Goal: Task Accomplishment & Management: Manage account settings

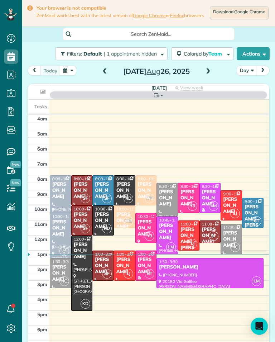
scroll to position [3, 3]
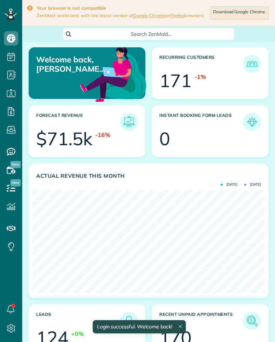
scroll to position [103, 232]
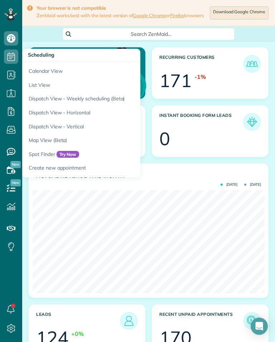
click at [37, 69] on link "Calendar View" at bounding box center [111, 70] width 179 height 16
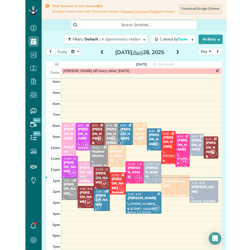
scroll to position [3, 3]
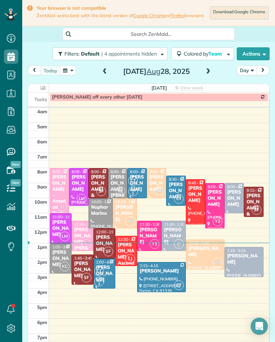
click at [207, 77] on span at bounding box center [208, 71] width 8 height 11
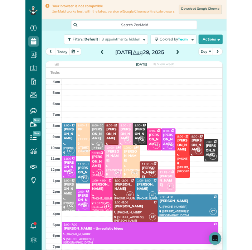
scroll to position [353, 22]
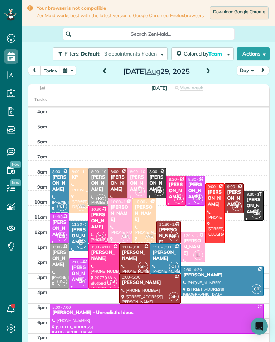
click at [195, 246] on div "[PERSON_NAME]" at bounding box center [193, 247] width 20 height 18
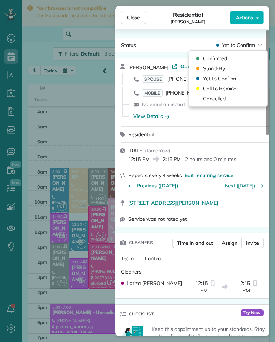
click at [227, 100] on div "Cancelled" at bounding box center [228, 98] width 72 height 10
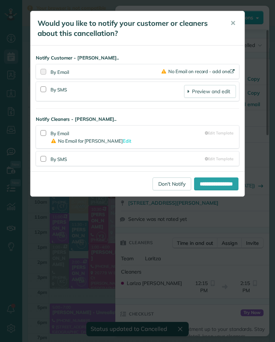
click at [165, 184] on link "Don't Notify" at bounding box center [172, 183] width 39 height 13
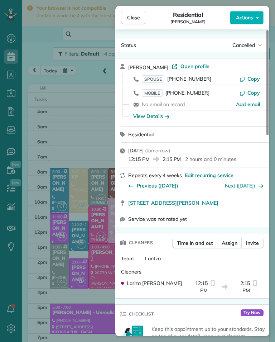
click at [66, 140] on div "Close Residential [PERSON_NAME] Actions Status Cancelled [PERSON_NAME] · Open p…" at bounding box center [137, 171] width 275 height 342
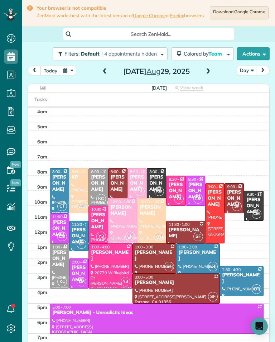
scroll to position [353, 22]
click at [156, 184] on div "[PERSON_NAME]" at bounding box center [156, 183] width 15 height 18
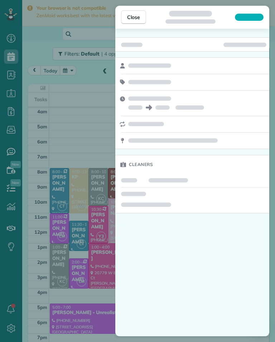
click at [98, 228] on div "Close Cleaners" at bounding box center [137, 171] width 275 height 342
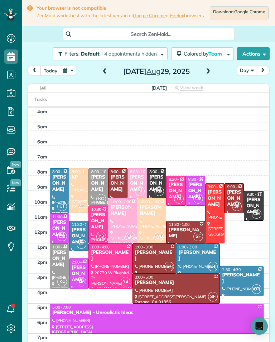
click at [99, 233] on div at bounding box center [98, 224] width 19 height 37
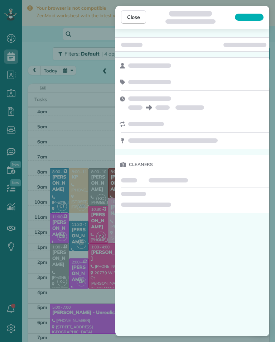
click at [103, 227] on div "Close Cleaners" at bounding box center [137, 171] width 275 height 342
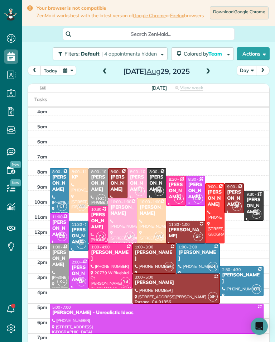
click at [136, 187] on div "[PERSON_NAME]" at bounding box center [137, 183] width 15 height 18
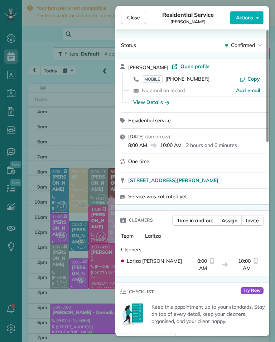
click at [196, 81] on span "[PHONE_NUMBER]" at bounding box center [187, 79] width 44 height 6
click at [140, 14] on button "Close" at bounding box center [133, 18] width 25 height 14
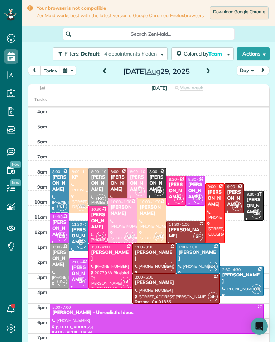
click at [240, 284] on div "[PERSON_NAME]" at bounding box center [241, 278] width 39 height 12
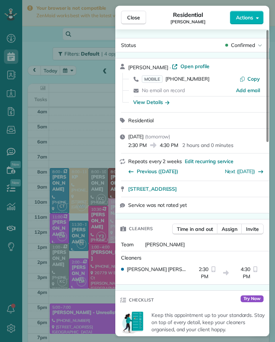
click at [196, 81] on span "[PHONE_NUMBER]" at bounding box center [187, 79] width 44 height 6
click at [68, 113] on div "Close Residential [PERSON_NAME] Actions Status Confirmed [PERSON_NAME] · Open p…" at bounding box center [137, 171] width 275 height 342
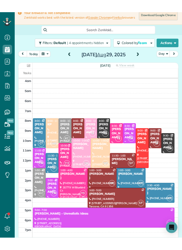
scroll to position [353, 22]
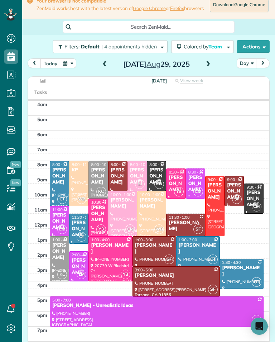
click at [158, 175] on div "[PERSON_NAME]" at bounding box center [156, 176] width 15 height 18
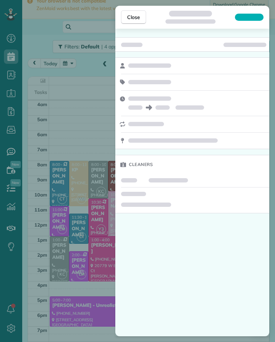
click at [69, 242] on div "Close Cleaners" at bounding box center [137, 171] width 275 height 342
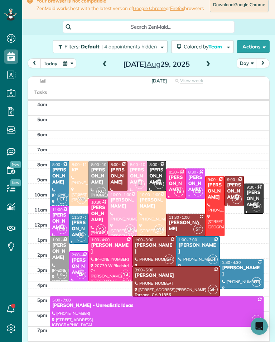
scroll to position [353, 22]
click at [210, 67] on span at bounding box center [208, 64] width 8 height 6
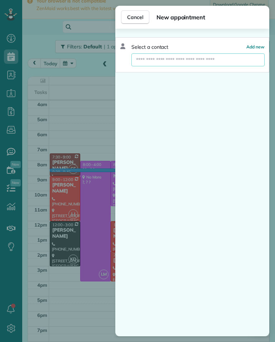
click at [184, 59] on input "text" at bounding box center [197, 59] width 133 height 13
type input "*****"
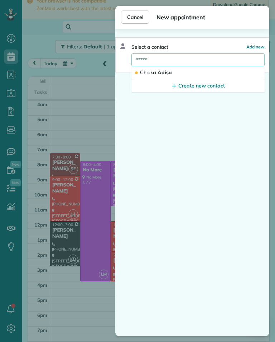
click at [210, 72] on button "Chiak a Adisa" at bounding box center [197, 72] width 133 height 13
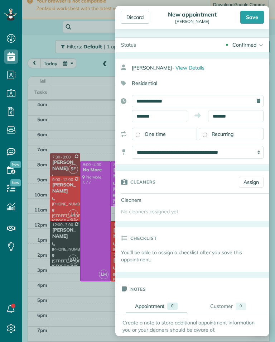
click at [251, 178] on link "Assign" at bounding box center [251, 182] width 25 height 11
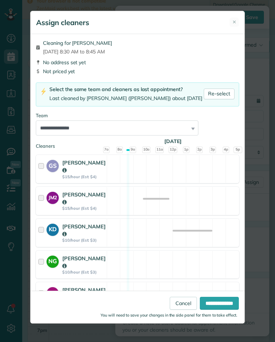
click at [228, 91] on link "Re-select" at bounding box center [219, 93] width 31 height 11
select select "***"
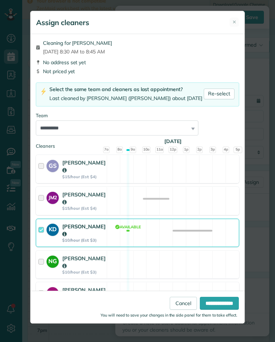
click at [221, 309] on input "**********" at bounding box center [219, 303] width 39 height 13
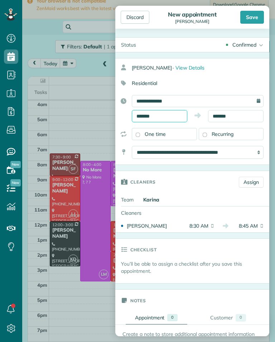
click at [174, 118] on input "*******" at bounding box center [160, 116] width 56 height 12
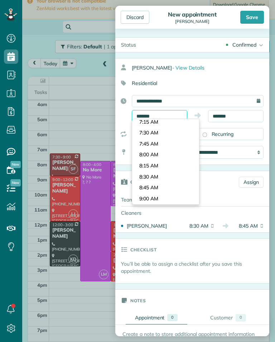
scroll to position [308, 0]
click at [175, 151] on body "Dashboard Scheduling Calendar View List View Dispatch View - Weekly scheduling …" at bounding box center [137, 171] width 275 height 342
type input "*******"
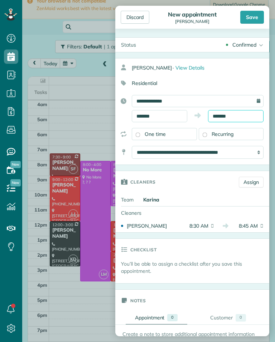
click at [240, 116] on input "*******" at bounding box center [236, 116] width 56 height 12
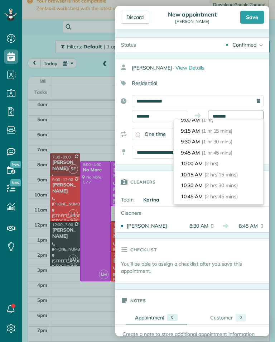
scroll to position [50, 0]
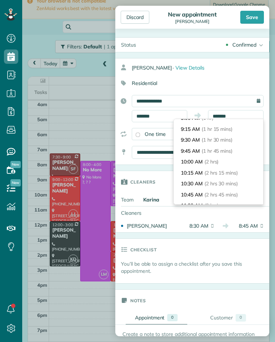
click at [227, 162] on li "10:00 AM (2 hrs)" at bounding box center [219, 161] width 90 height 11
type input "********"
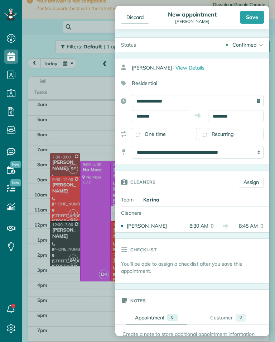
click at [260, 11] on div "Save" at bounding box center [252, 17] width 24 height 13
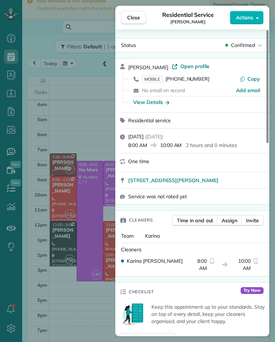
click at [118, 170] on div "One time" at bounding box center [192, 162] width 154 height 19
click at [93, 228] on div "Close Residential Service [PERSON_NAME] Actions Status Confirmed [PERSON_NAME] …" at bounding box center [137, 171] width 275 height 342
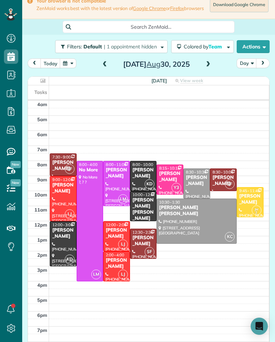
scroll to position [353, 22]
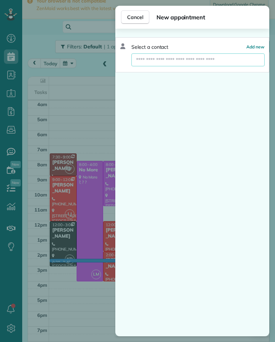
click at [205, 62] on input "text" at bounding box center [197, 59] width 133 height 13
type input "*********"
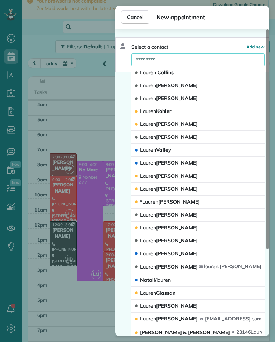
click at [210, 74] on button "Lauren Co llins" at bounding box center [197, 72] width 133 height 13
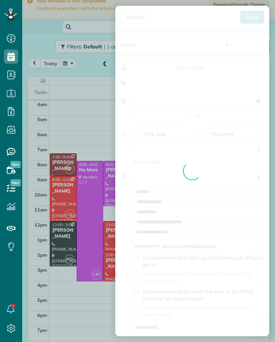
type input "**********"
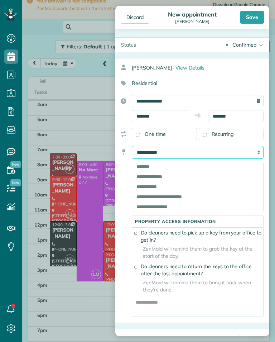
click at [235, 151] on select "**********" at bounding box center [198, 152] width 132 height 13
select select "*****"
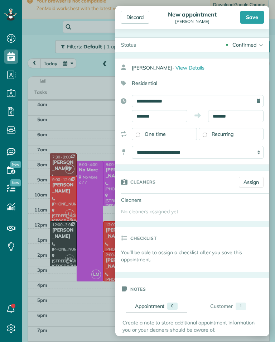
click at [257, 181] on link "Assign" at bounding box center [251, 182] width 25 height 11
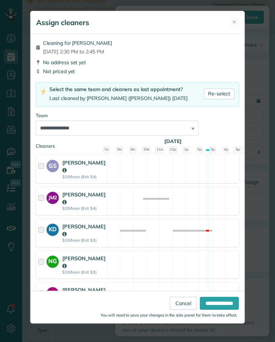
click at [221, 91] on link "Re-select" at bounding box center [219, 93] width 31 height 11
select select "**"
click at [212, 309] on input "**********" at bounding box center [219, 303] width 39 height 13
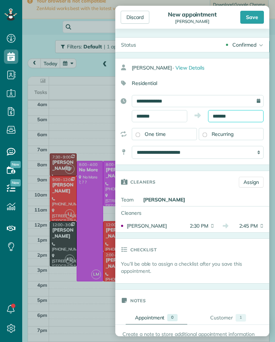
click at [241, 120] on body "Dashboard Scheduling Calendar View List View Dispatch View - Weekly scheduling …" at bounding box center [137, 171] width 275 height 342
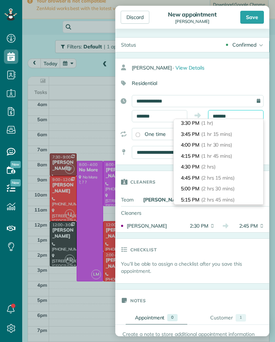
scroll to position [46, 0]
click at [223, 163] on li "4:30 PM (2 hrs)" at bounding box center [219, 165] width 90 height 11
type input "*******"
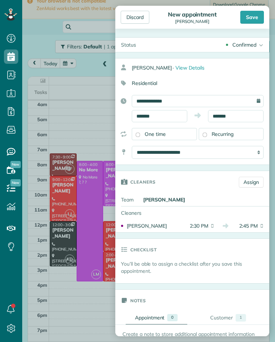
click at [260, 13] on div "Save" at bounding box center [252, 17] width 24 height 13
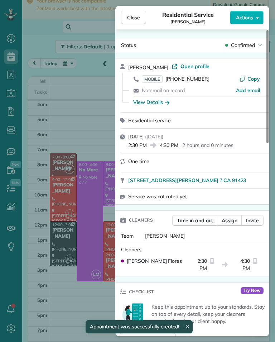
click at [67, 86] on div "Close Residential Service [PERSON_NAME] Actions Status Confirmed [PERSON_NAME] …" at bounding box center [137, 171] width 275 height 342
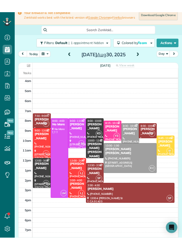
scroll to position [353, 22]
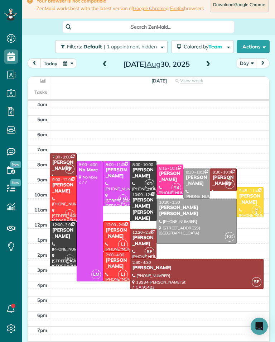
click at [105, 68] on span at bounding box center [105, 64] width 8 height 6
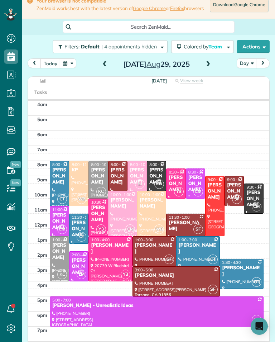
click at [192, 226] on div "[PERSON_NAME]" at bounding box center [185, 226] width 35 height 12
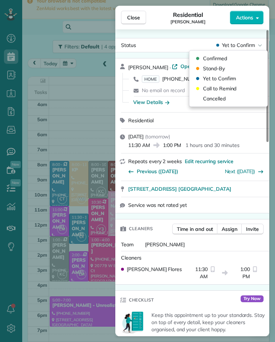
click at [229, 99] on div "Cancelled" at bounding box center [228, 98] width 72 height 10
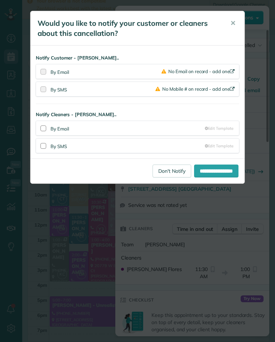
click at [165, 173] on link "Don't Notify" at bounding box center [172, 170] width 39 height 13
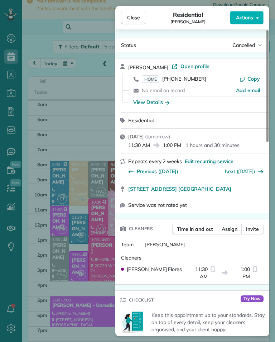
click at [113, 148] on div "Close Residential [PERSON_NAME] Actions Status Cancelled [PERSON_NAME][GEOGRAPH…" at bounding box center [137, 171] width 275 height 342
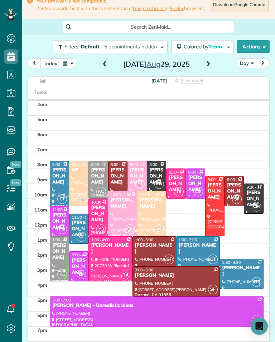
scroll to position [353, 22]
click at [210, 67] on span at bounding box center [208, 64] width 8 height 6
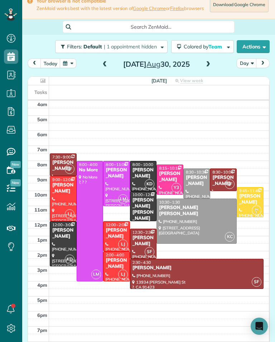
click at [109, 269] on div "[PERSON_NAME]" at bounding box center [116, 263] width 23 height 12
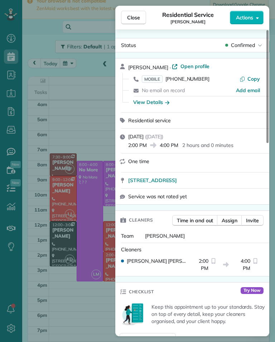
click at [195, 82] on span "MOBILE [PHONE_NUMBER]" at bounding box center [176, 78] width 68 height 7
click at [58, 133] on div "Close Residential Service [PERSON_NAME] Actions Status Confirmed [PERSON_NAME] …" at bounding box center [137, 171] width 275 height 342
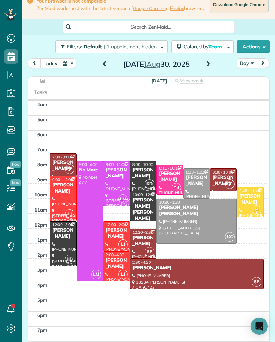
click at [63, 136] on div "4am 5am 6am 7am 8am 9am 10am 11am 12pm 1pm 2pm 3pm 4pm 5pm 6pm 7pm 8pm SF 7:30 …" at bounding box center [148, 241] width 241 height 280
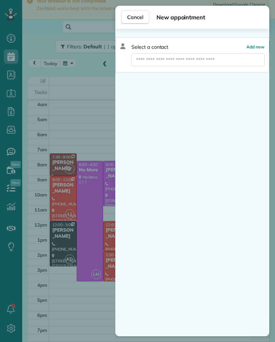
click at [67, 145] on div "Cancel New appointment Select a contact Add new" at bounding box center [137, 171] width 275 height 342
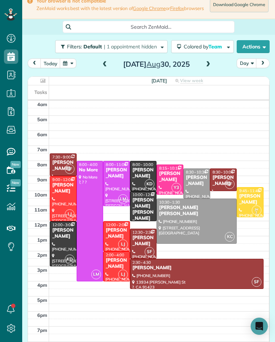
click at [67, 66] on button "button" at bounding box center [68, 63] width 16 height 10
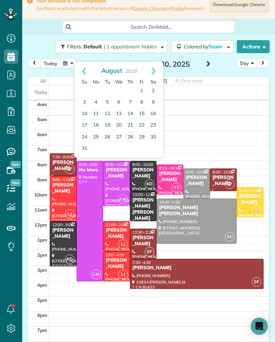
click at [149, 109] on link "16" at bounding box center [153, 113] width 11 height 11
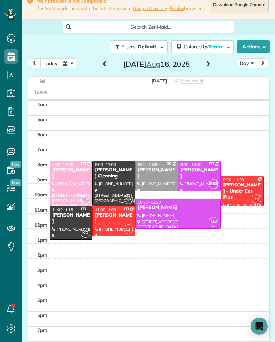
click at [113, 66] on h2 "[DATE]" at bounding box center [157, 64] width 90 height 8
click at [107, 66] on span at bounding box center [105, 64] width 8 height 6
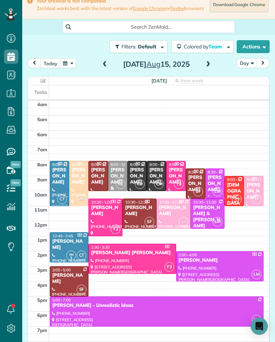
click at [64, 66] on button "button" at bounding box center [68, 63] width 16 height 10
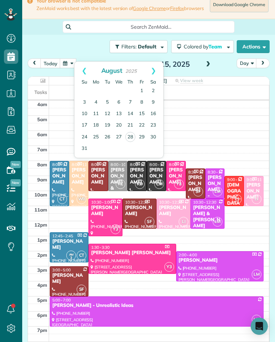
click at [144, 102] on link "8" at bounding box center [141, 102] width 11 height 11
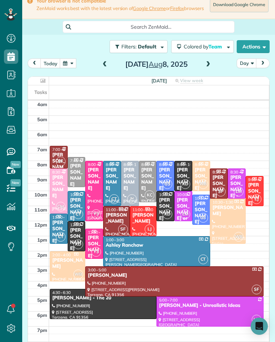
click at [146, 221] on div "[PERSON_NAME]" at bounding box center [143, 218] width 23 height 12
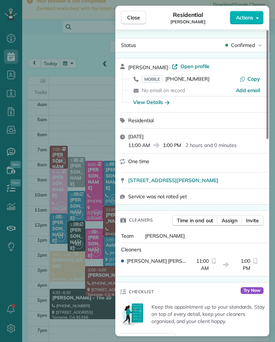
click at [195, 82] on span "[PHONE_NUMBER]" at bounding box center [187, 79] width 44 height 6
click at [52, 259] on div "Close Residential [PERSON_NAME] Actions Status Confirmed [PERSON_NAME] · Open p…" at bounding box center [137, 171] width 275 height 342
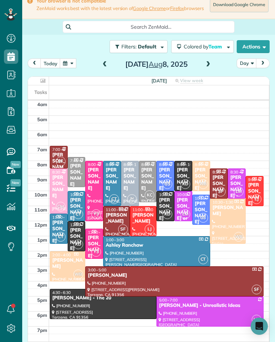
click at [252, 190] on div "[PERSON_NAME]" at bounding box center [255, 194] width 14 height 24
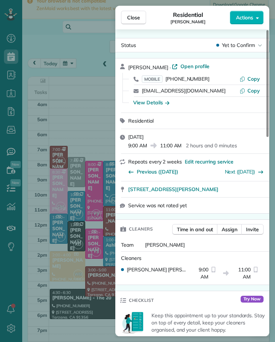
click at [71, 172] on div "Close Residential [PERSON_NAME] Actions Status Yet to Confirm [PERSON_NAME] · O…" at bounding box center [137, 171] width 275 height 342
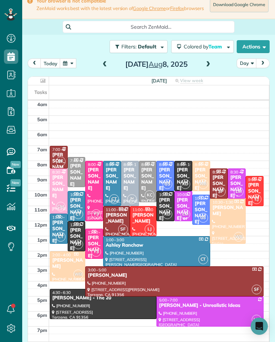
click at [62, 67] on button "button" at bounding box center [68, 63] width 16 height 10
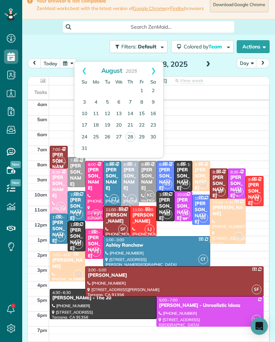
click at [148, 91] on link "1" at bounding box center [141, 90] width 11 height 11
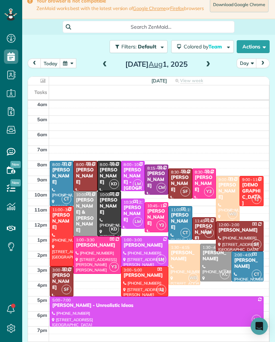
click at [151, 278] on div "[PERSON_NAME]" at bounding box center [144, 275] width 43 height 6
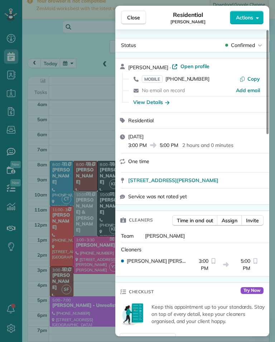
click at [200, 87] on div "No email on record" at bounding box center [189, 90] width 94 height 7
click at [199, 88] on div "No email on record" at bounding box center [189, 90] width 94 height 7
click at [193, 81] on span "[PHONE_NUMBER]" at bounding box center [187, 79] width 44 height 6
click at [125, 14] on button "Close" at bounding box center [133, 18] width 25 height 14
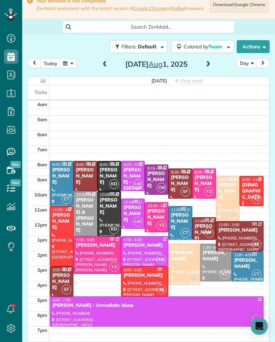
click at [129, 18] on div "Your browser is not compatible ZenMaid works best with the latest version of Go…" at bounding box center [148, 6] width 253 height 26
click at [66, 63] on button "button" at bounding box center [68, 63] width 16 height 10
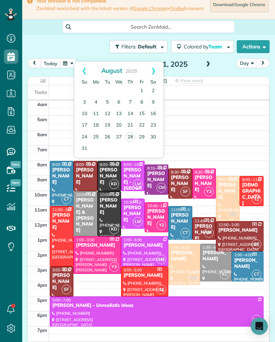
click at [156, 76] on link "Next" at bounding box center [154, 71] width 20 height 18
click at [130, 95] on link "4" at bounding box center [130, 90] width 11 height 11
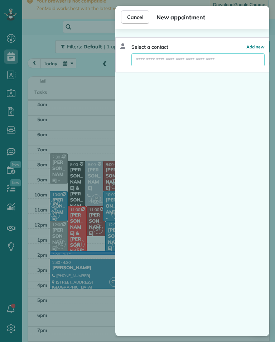
click at [184, 59] on input "text" at bounding box center [197, 59] width 133 height 13
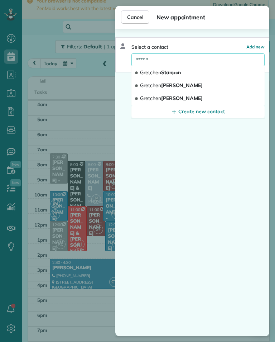
type input "******"
click at [204, 86] on button "Gretch e n [PERSON_NAME]" at bounding box center [197, 85] width 133 height 13
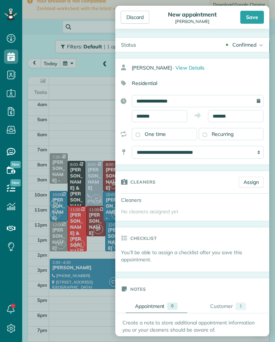
click at [254, 185] on link "Assign" at bounding box center [251, 182] width 25 height 11
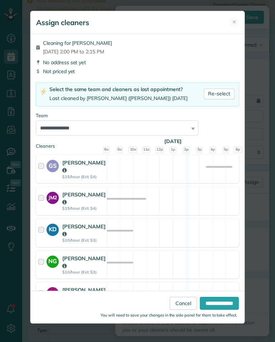
click at [221, 96] on link "Re-select" at bounding box center [219, 93] width 31 height 11
select select "**"
click at [223, 309] on input "**********" at bounding box center [219, 303] width 39 height 13
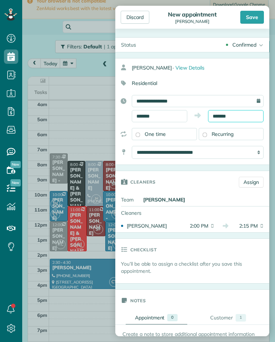
click at [233, 117] on input "*******" at bounding box center [236, 116] width 56 height 12
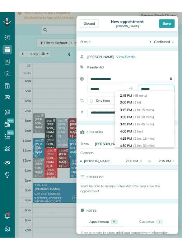
scroll to position [36, 0]
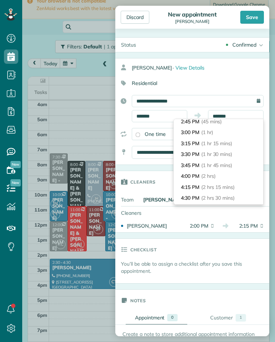
click at [222, 174] on li "4:00 PM (2 hrs)" at bounding box center [219, 175] width 90 height 11
type input "*******"
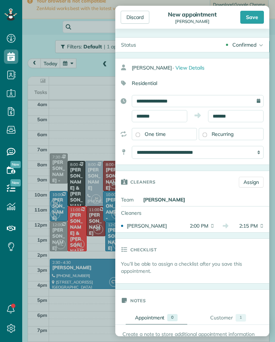
click at [250, 15] on div "Save" at bounding box center [252, 17] width 24 height 13
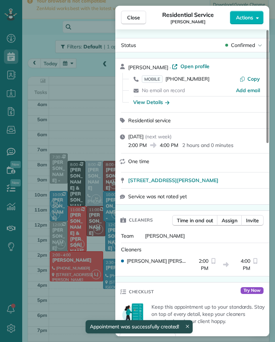
click at [54, 95] on div "Close Residential Service [PERSON_NAME] Actions Status Confirmed [PERSON_NAME] …" at bounding box center [137, 171] width 275 height 342
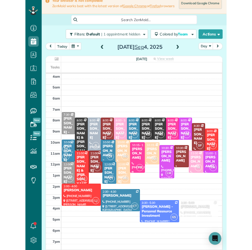
scroll to position [353, 22]
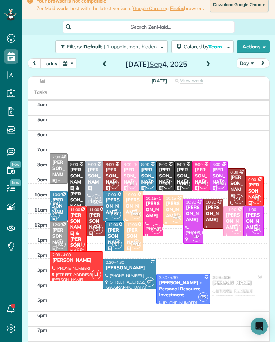
click at [50, 67] on button "today" at bounding box center [50, 63] width 20 height 10
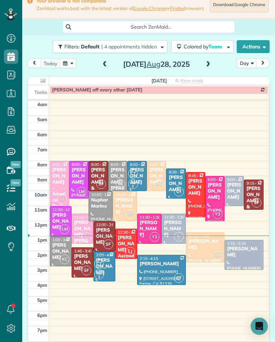
click at [103, 65] on span at bounding box center [105, 64] width 8 height 6
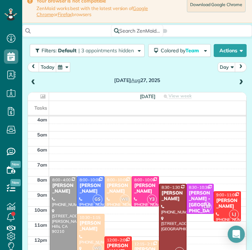
scroll to position [261, 22]
